Goal: Find specific page/section: Find specific page/section

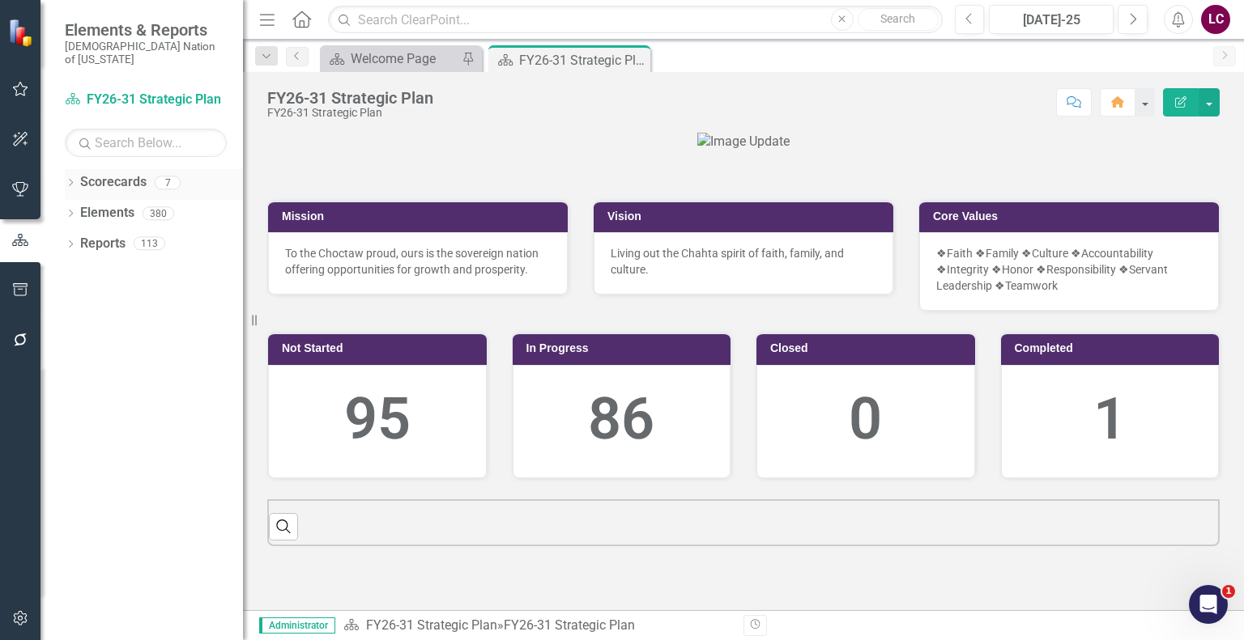
click at [66, 180] on icon "Dropdown" at bounding box center [70, 184] width 11 height 9
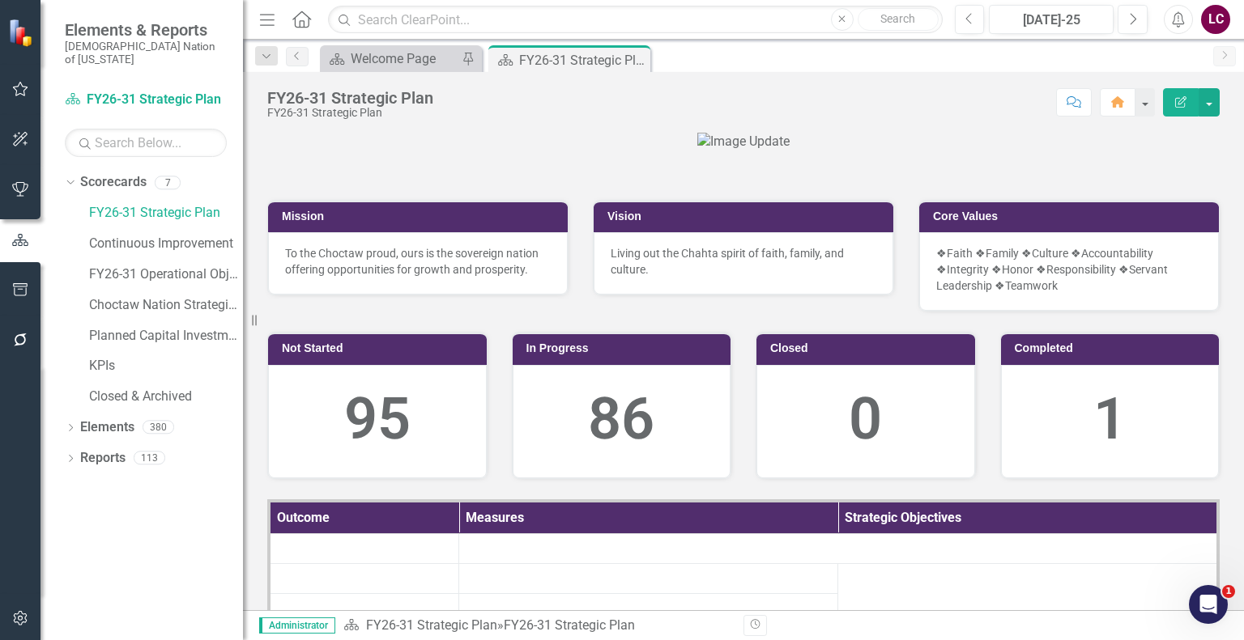
scroll to position [405, 0]
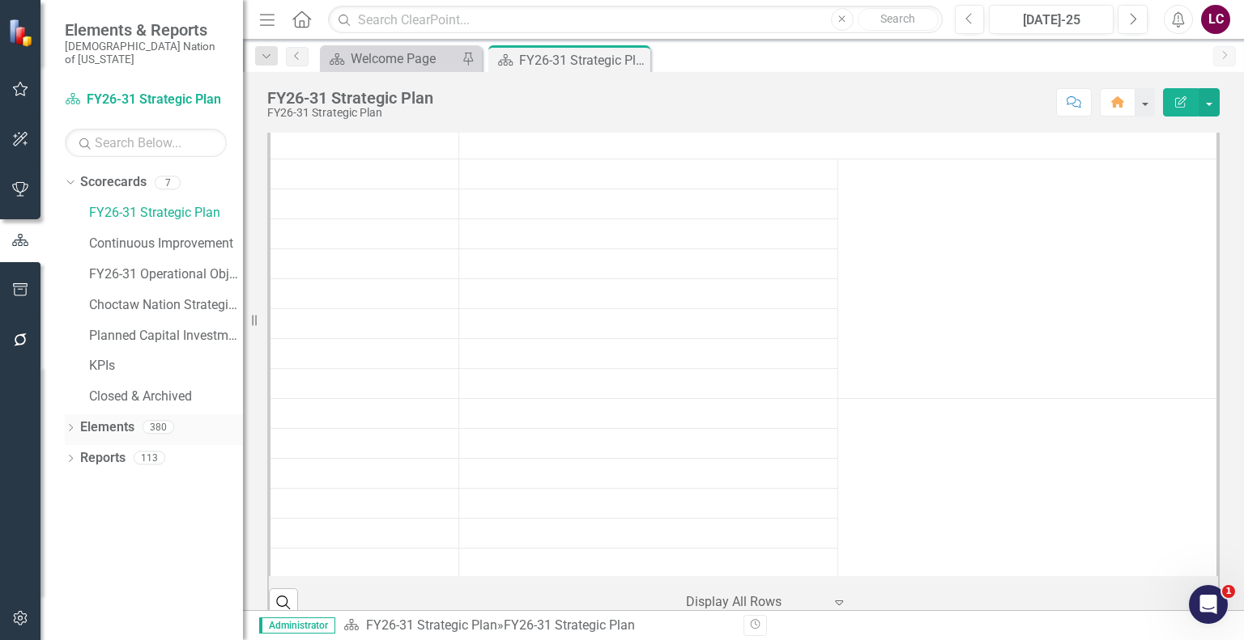
click at [104, 419] on link "Elements" at bounding box center [107, 428] width 54 height 19
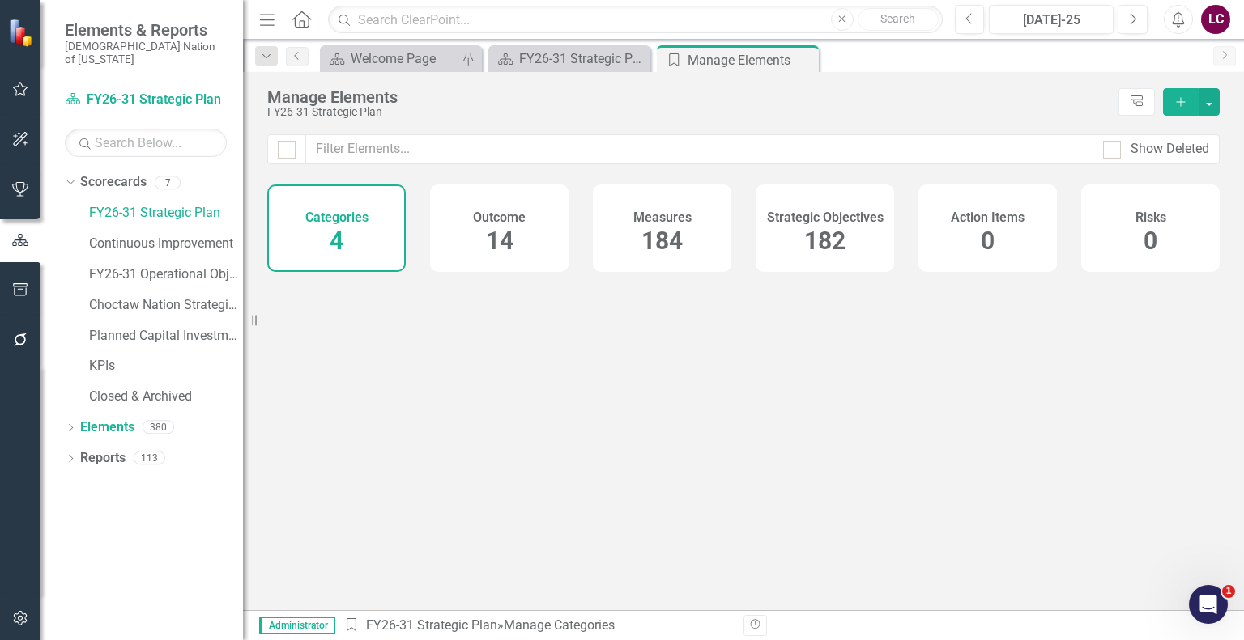
click at [830, 241] on span "182" at bounding box center [824, 241] width 41 height 28
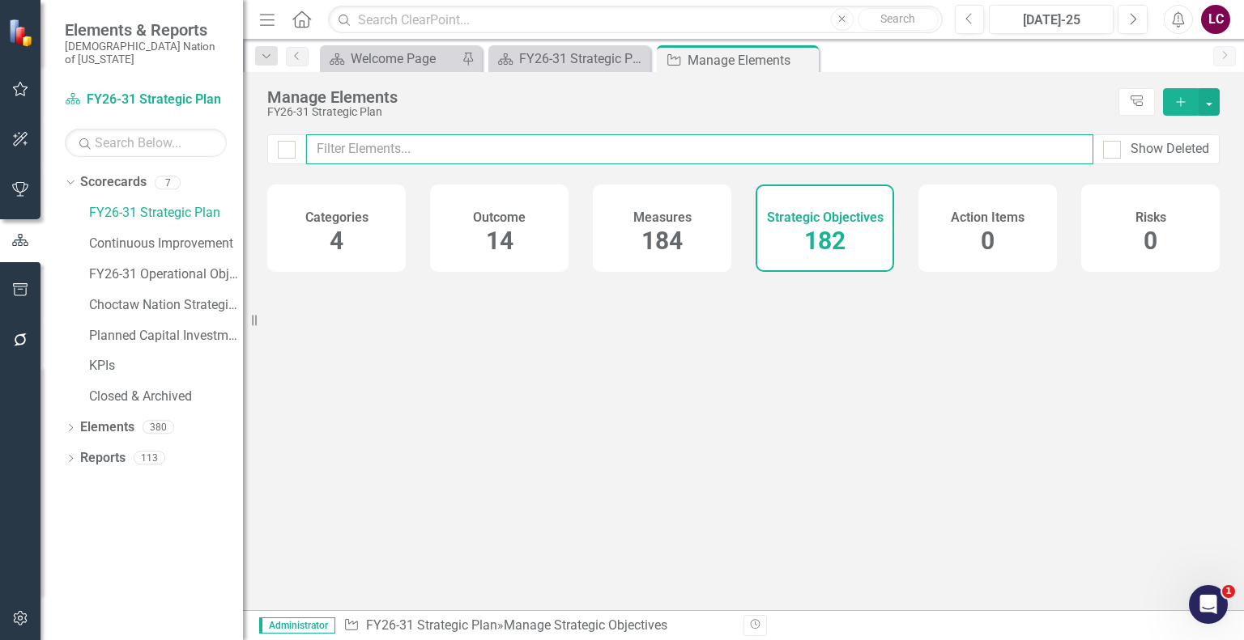
click at [813, 150] on input "text" at bounding box center [699, 149] width 787 height 30
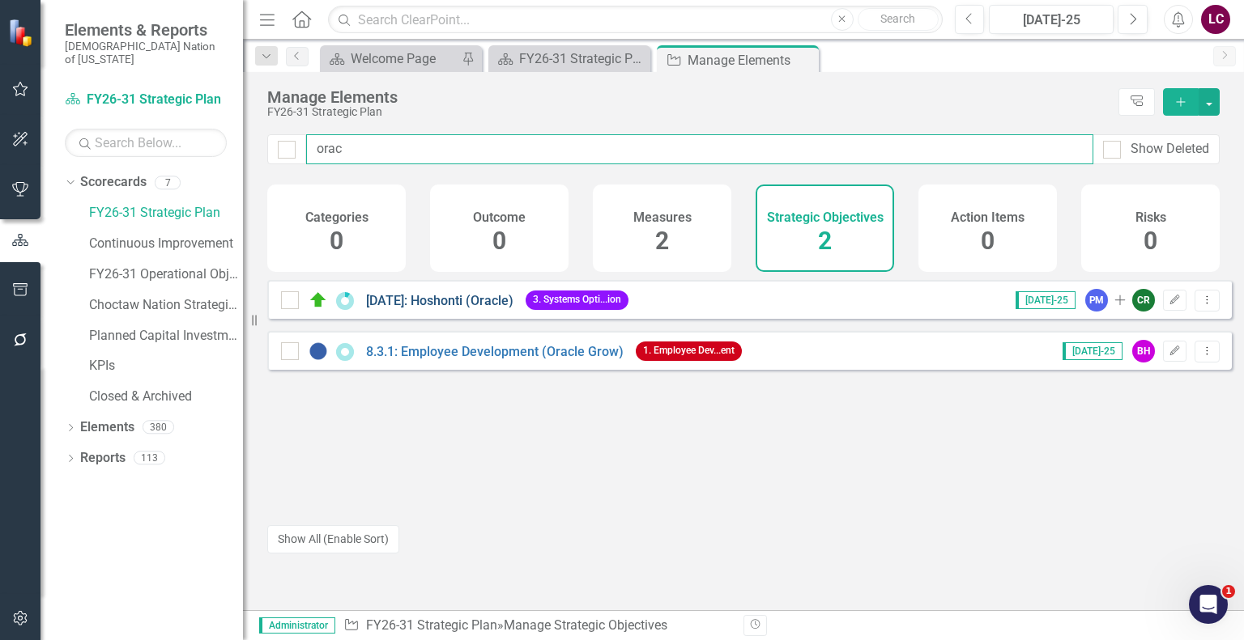
type input "orac"
click at [480, 308] on link "[DATE]: Hoshonti (Oracle)" at bounding box center [439, 300] width 147 height 15
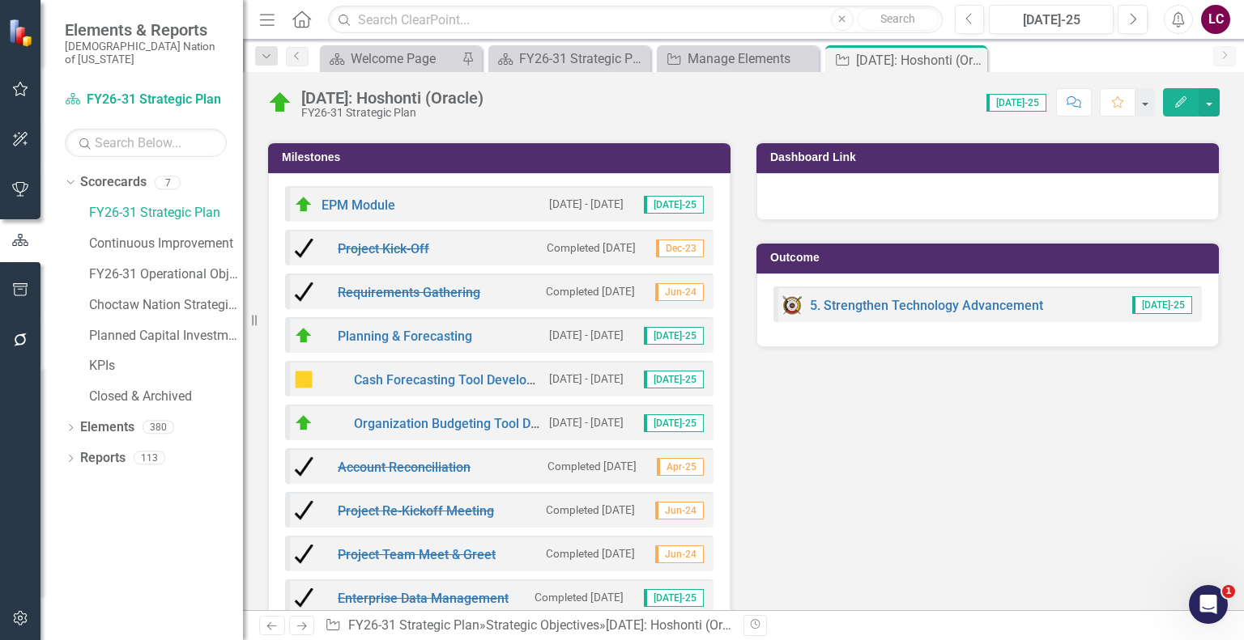
scroll to position [1943, 0]
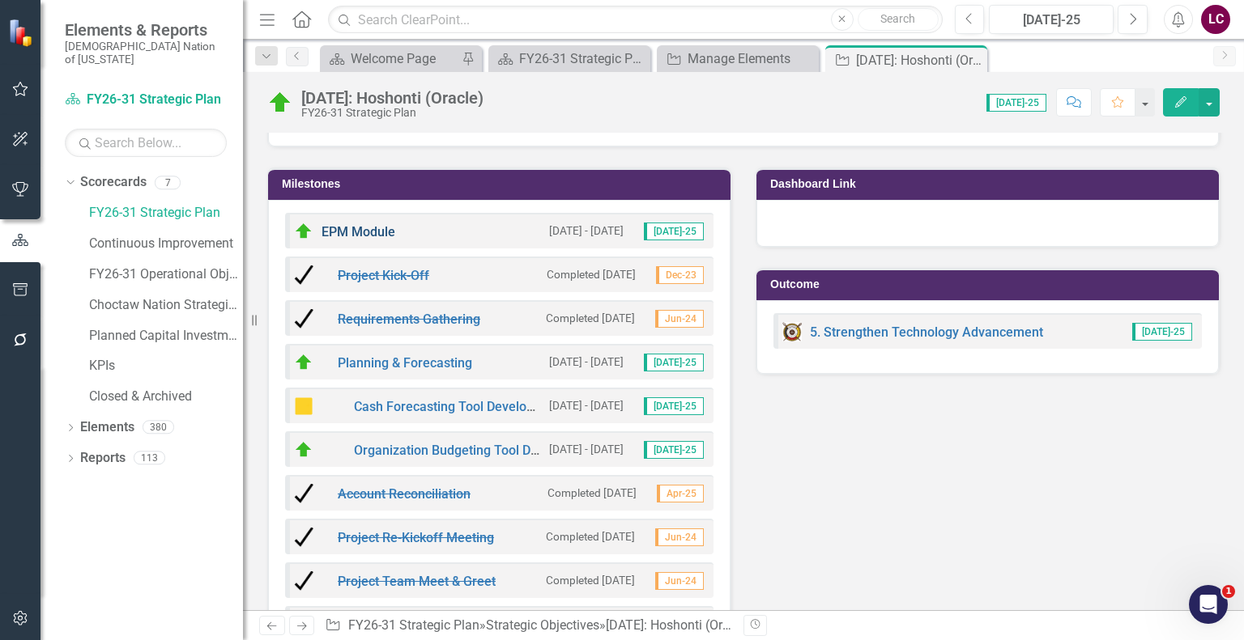
click at [357, 239] on link "EPM Module" at bounding box center [358, 231] width 74 height 15
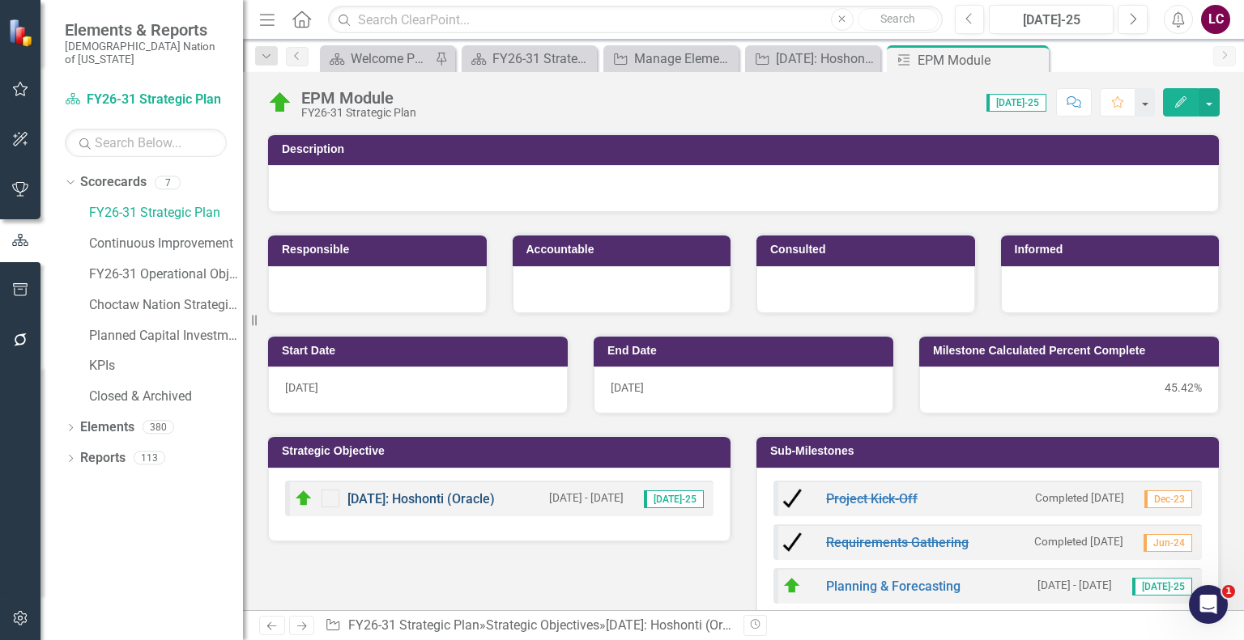
click at [420, 498] on link "[DATE]: Hoshonti (Oracle)" at bounding box center [420, 498] width 147 height 15
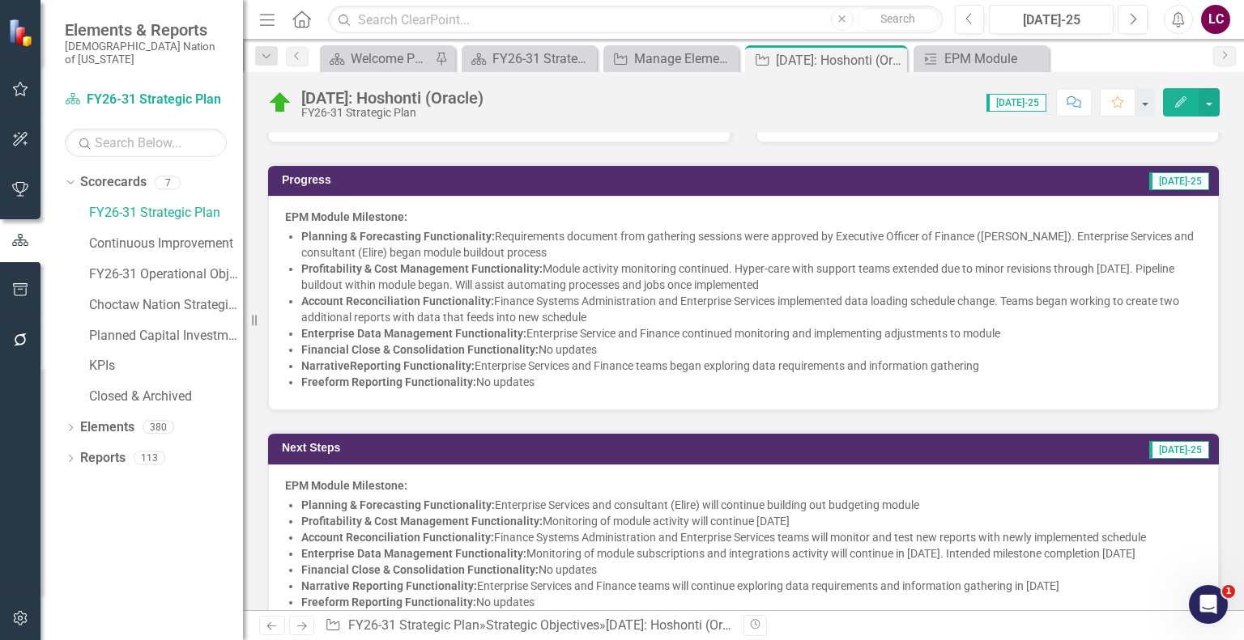
scroll to position [567, 0]
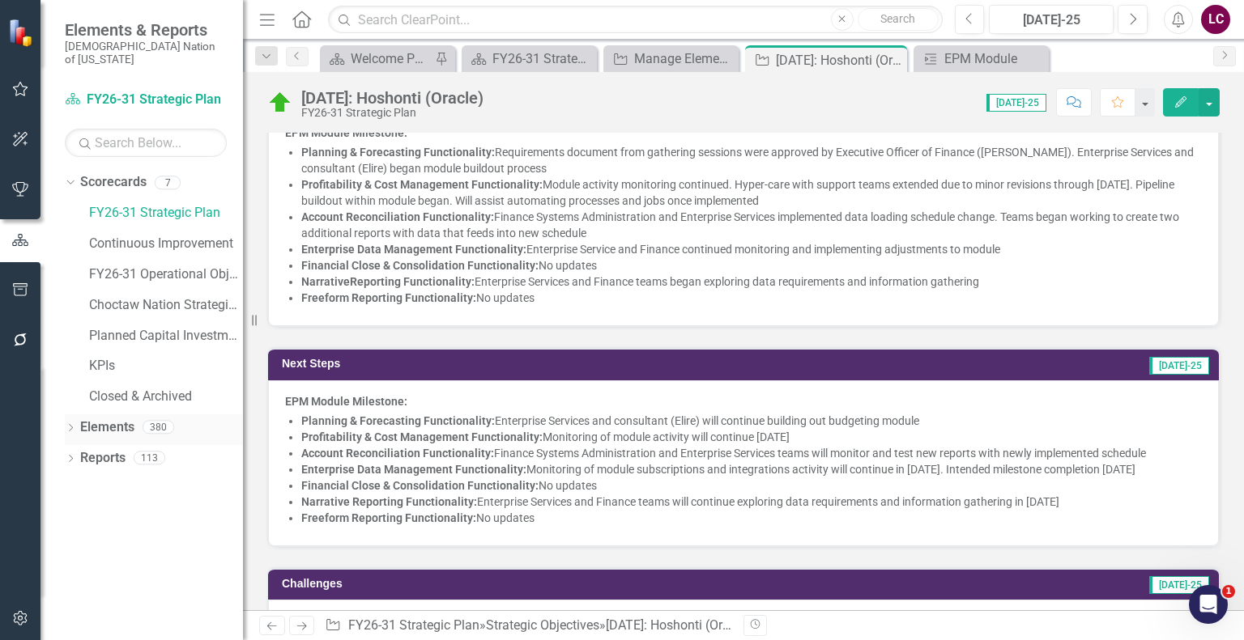
click at [103, 419] on link "Elements" at bounding box center [107, 428] width 54 height 19
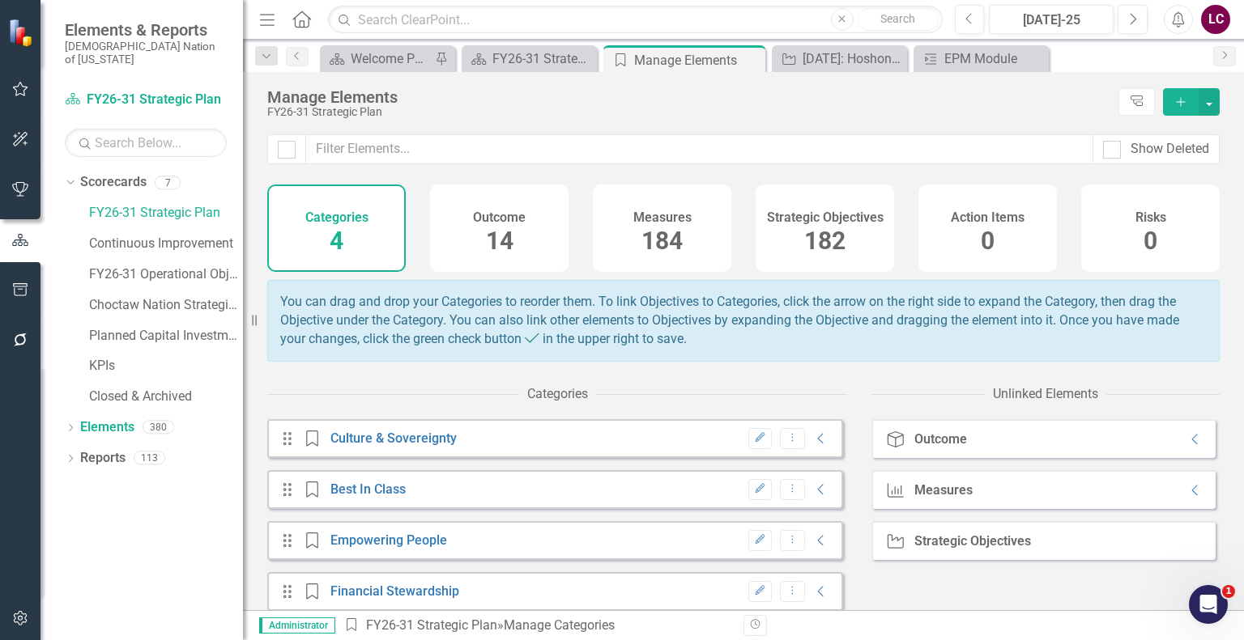
click at [822, 240] on span "182" at bounding box center [824, 241] width 41 height 28
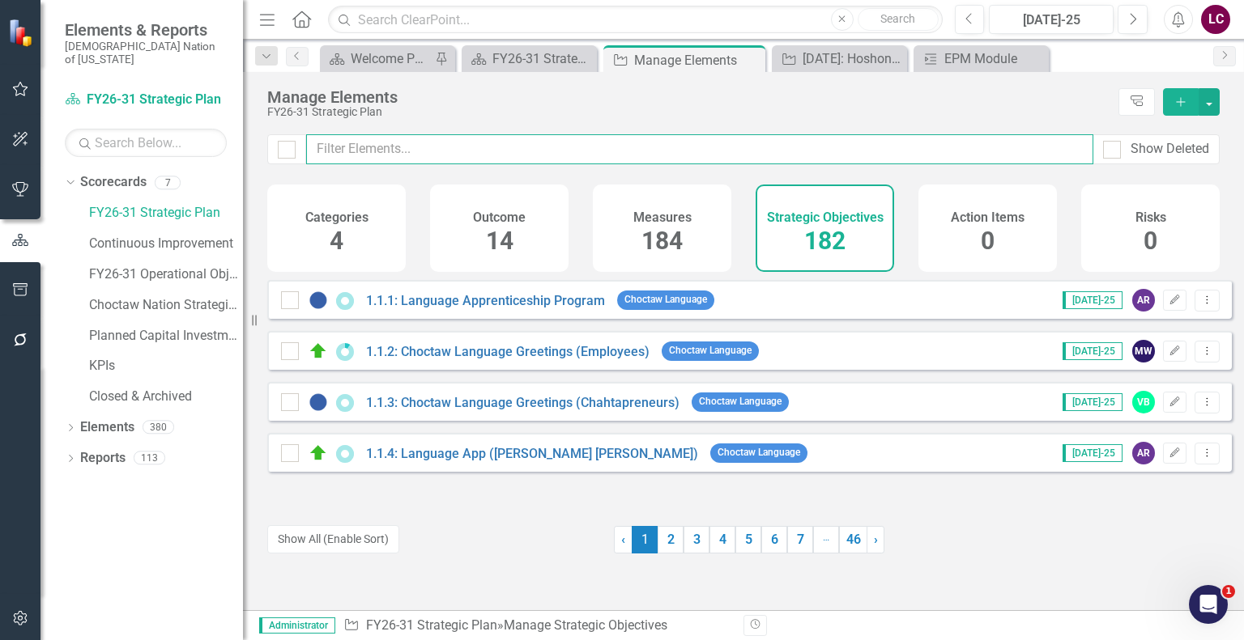
click at [817, 155] on input "text" at bounding box center [699, 149] width 787 height 30
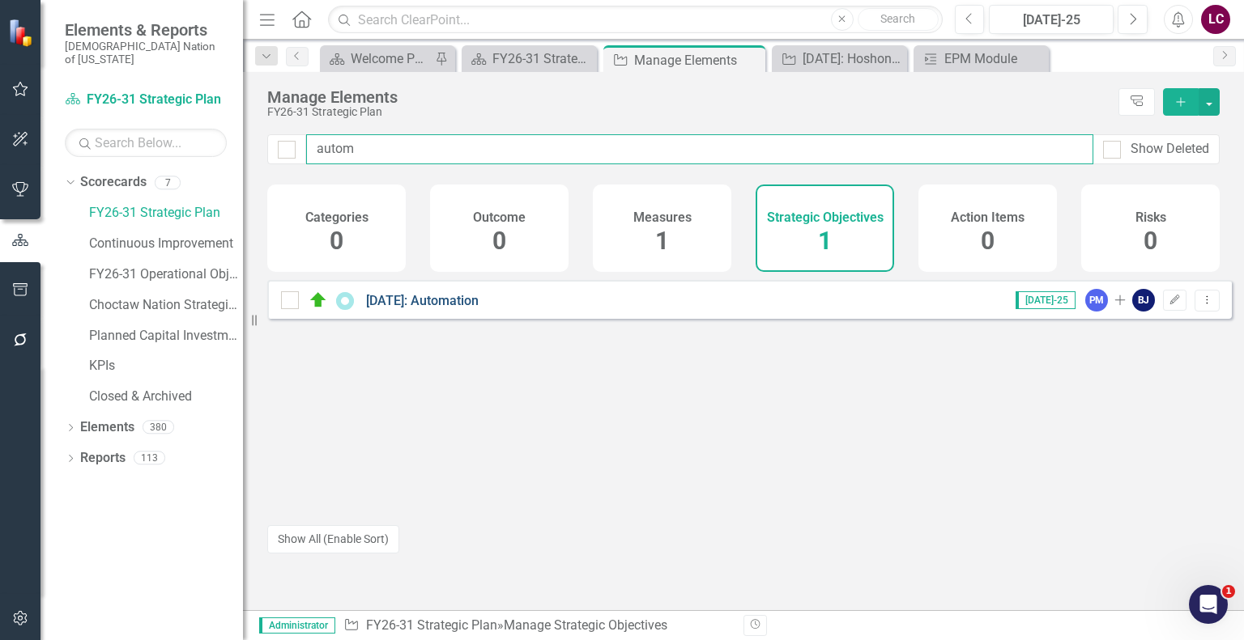
type input "autom"
click at [452, 308] on link "[DATE]: Automation" at bounding box center [422, 300] width 113 height 15
